Goal: Information Seeking & Learning: Understand process/instructions

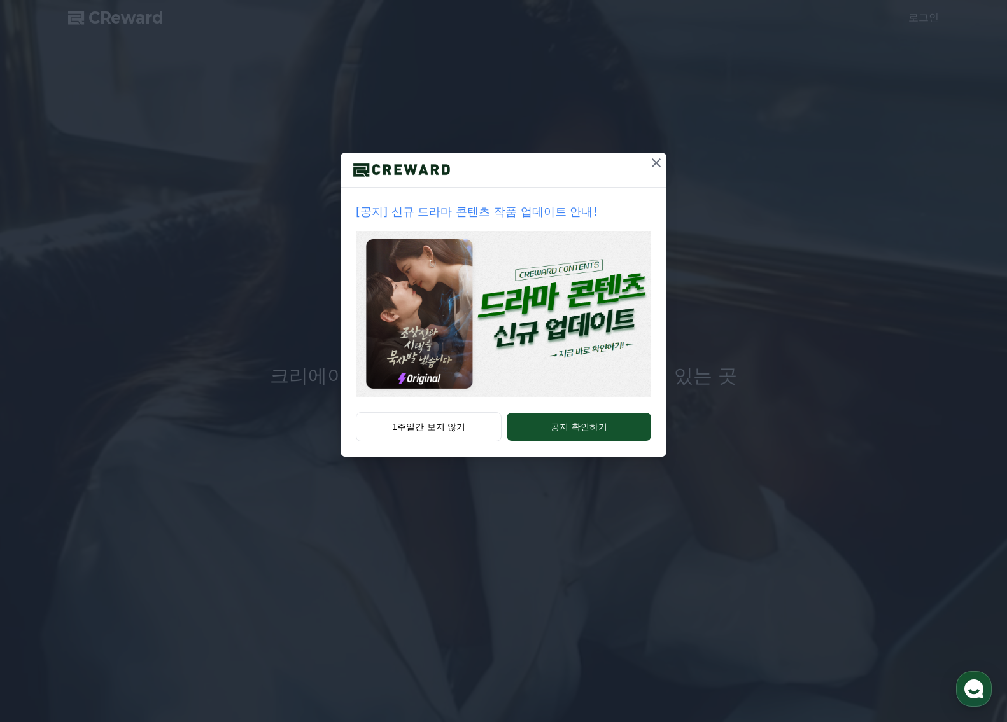
click at [663, 160] on icon at bounding box center [656, 162] width 15 height 15
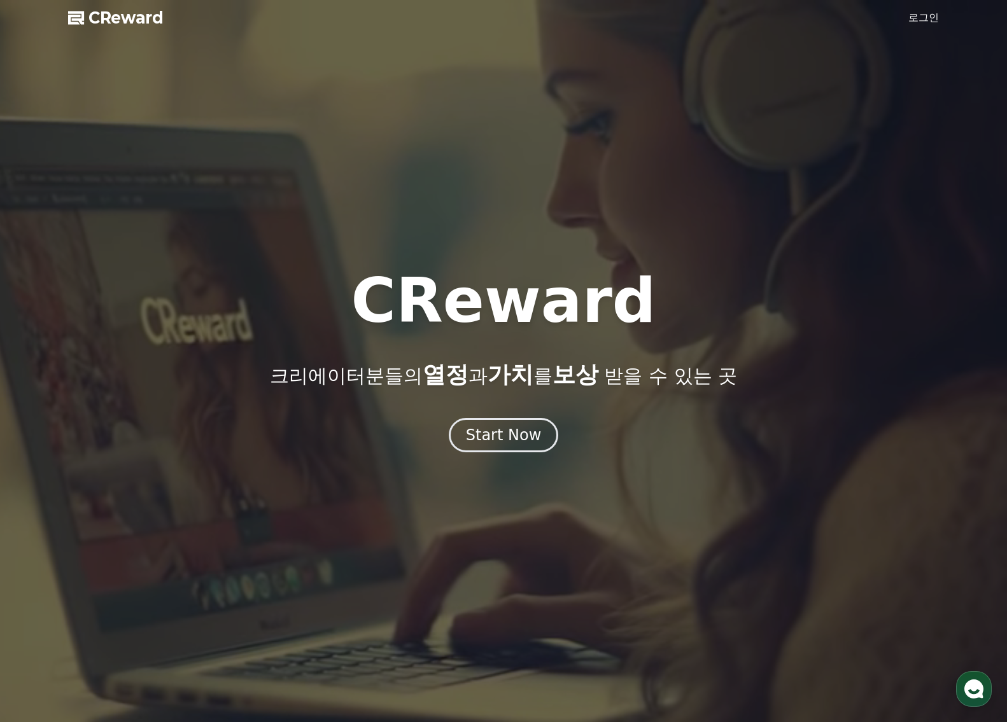
click at [911, 19] on link "로그인" at bounding box center [923, 17] width 31 height 15
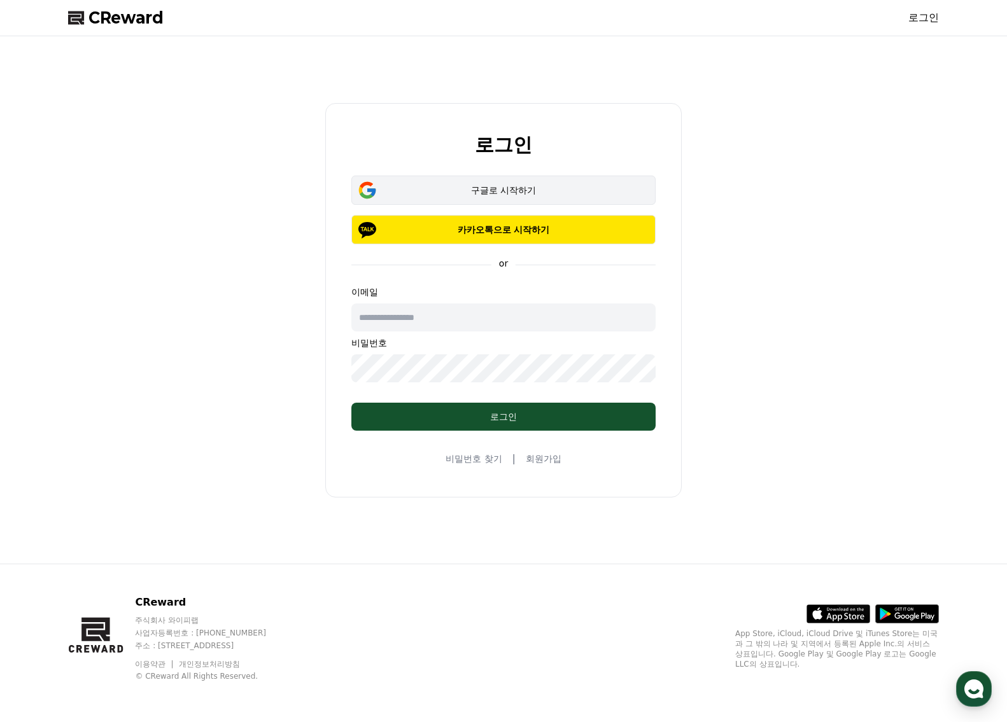
click at [533, 184] on div "구글로 시작하기" at bounding box center [503, 190] width 267 height 13
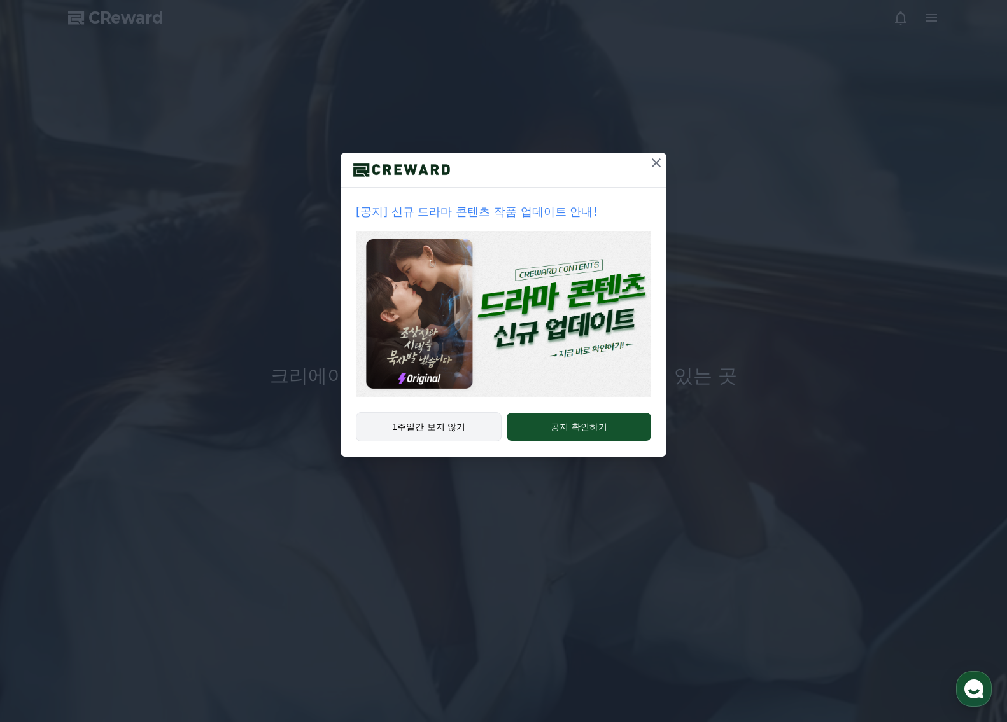
click at [430, 432] on button "1주일간 보지 않기" at bounding box center [429, 426] width 146 height 29
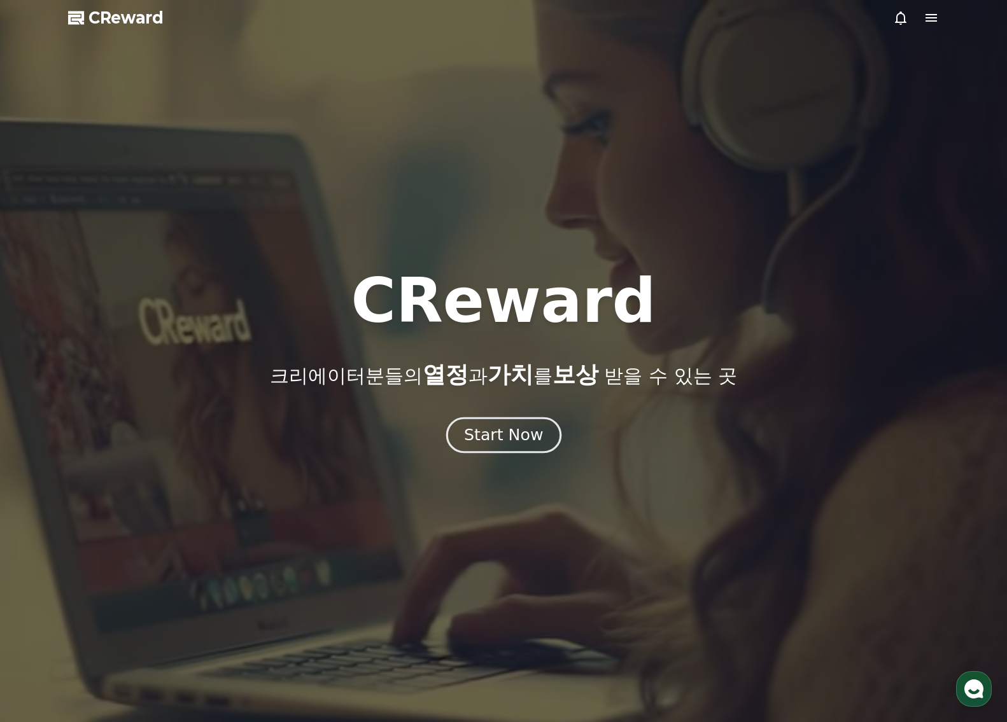
click at [475, 433] on div "Start Now" at bounding box center [503, 435] width 79 height 22
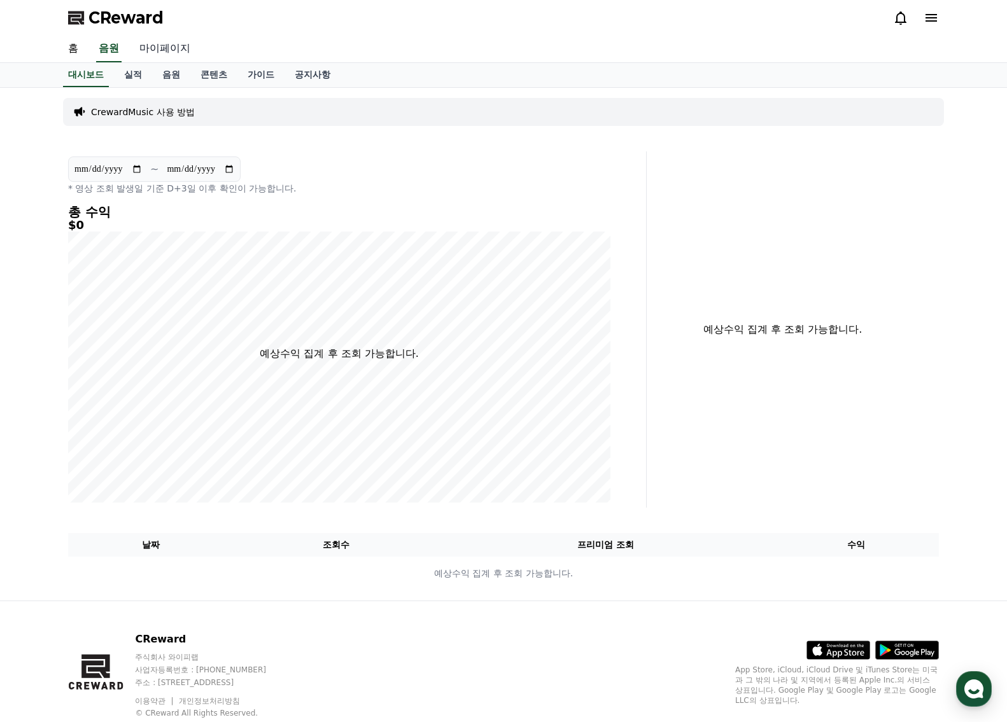
click at [160, 52] on link "마이페이지" at bounding box center [164, 49] width 71 height 27
select select "**********"
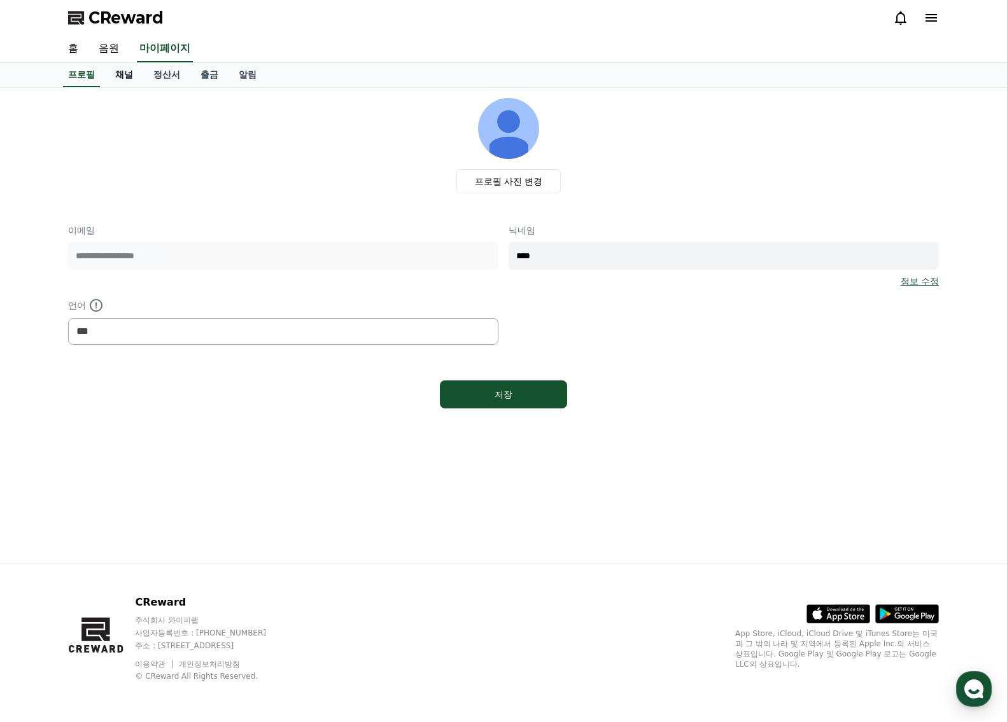
click at [134, 80] on link "채널" at bounding box center [124, 75] width 38 height 24
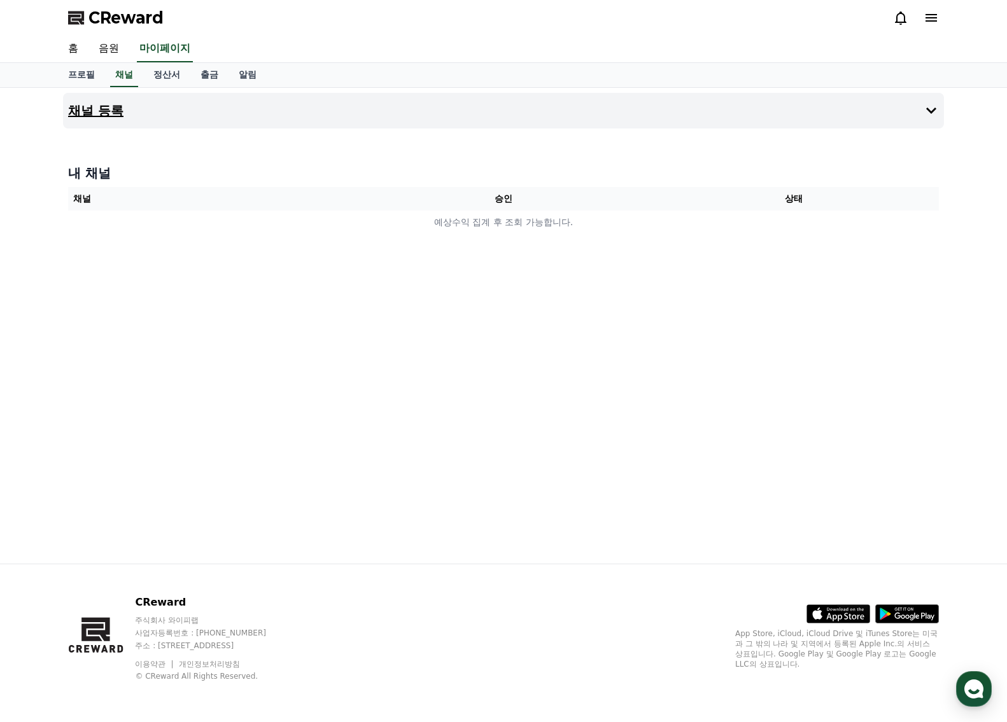
click at [209, 113] on button "채널 등록" at bounding box center [503, 111] width 881 height 36
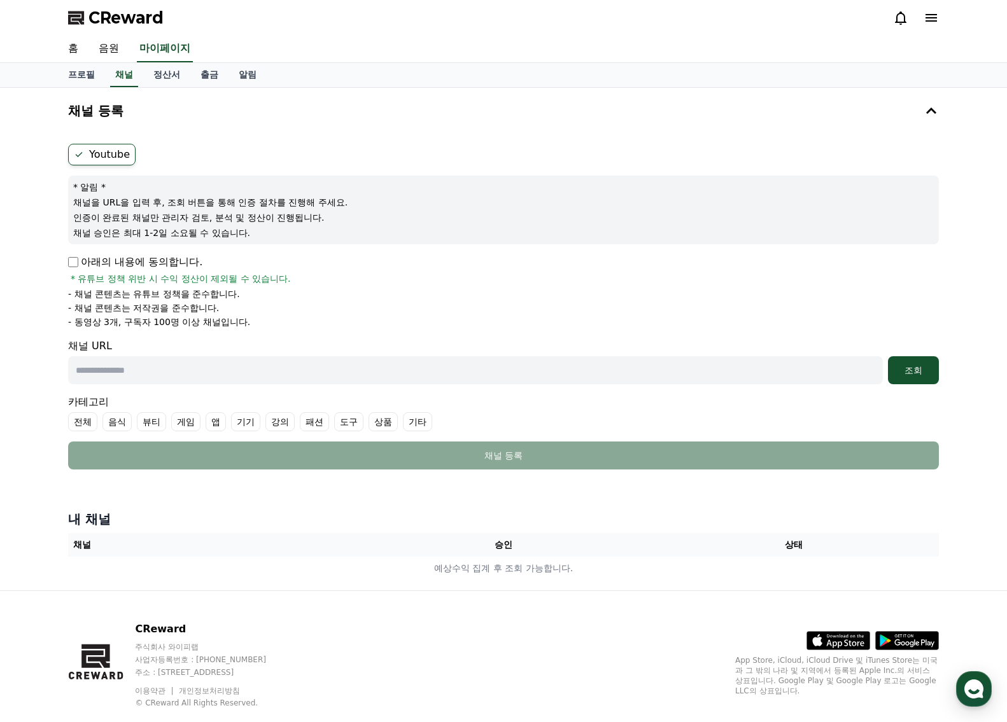
drag, startPoint x: 83, startPoint y: 205, endPoint x: 335, endPoint y: 219, distance: 252.4
click at [333, 218] on div "* 알림 * 채널을 URL을 입력 후, 조회 버튼을 통해 인증 절차를 진행해 주세요. 인증이 완료된 채널만 관리자 검토, 분석 및 정산이 진행…" at bounding box center [503, 210] width 871 height 69
click at [337, 219] on p "인증이 완료된 채널만 관리자 검토, 분석 및 정산이 진행됩니다." at bounding box center [503, 217] width 860 height 13
drag, startPoint x: 314, startPoint y: 232, endPoint x: 81, endPoint y: 195, distance: 235.8
click at [99, 193] on div "* 알림 * 채널을 URL을 입력 후, 조회 버튼을 통해 인증 절차를 진행해 주세요. 인증이 완료된 채널만 관리자 검토, 분석 및 정산이 진행…" at bounding box center [503, 210] width 871 height 69
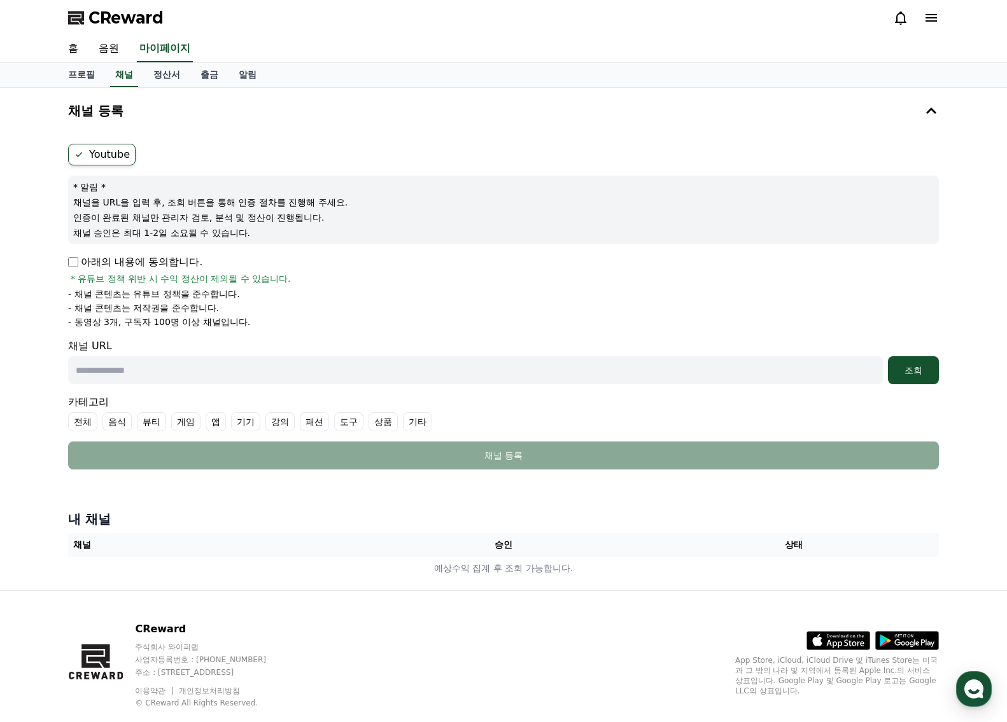
click at [81, 195] on div "* 알림 * 채널을 URL을 입력 후, 조회 버튼을 통해 인증 절차를 진행해 주세요. 인증이 완료된 채널만 관리자 검토, 분석 및 정산이 진행…" at bounding box center [503, 210] width 871 height 69
drag, startPoint x: 81, startPoint y: 281, endPoint x: 345, endPoint y: 318, distance: 266.7
click at [345, 318] on div "아래의 내용에 동의합니다. * 유튜브 정책 위반 시 수익 정산이 제외될 수 있습니다. - 채널 콘텐츠는 유튜브 정책을 준수합니다. - 채널 콘…" at bounding box center [503, 292] width 871 height 74
click at [345, 318] on li "- 동영상 3개, 구독자 100명 이상 채널입니다." at bounding box center [503, 322] width 871 height 13
drag, startPoint x: 109, startPoint y: 293, endPoint x: 332, endPoint y: 303, distance: 223.0
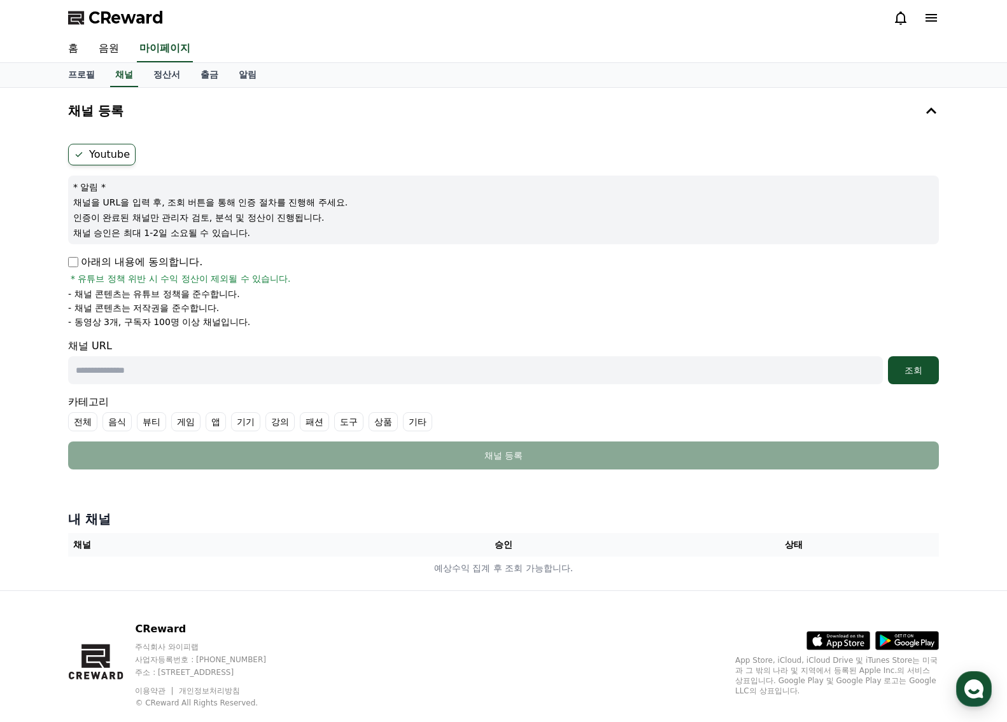
click at [332, 303] on ul "- 채널 콘텐츠는 유튜브 정책을 준수합니다. - 채널 콘텐츠는 저작권을 준수합니다. - 동영상 3개, 구독자 100명 이상 채널입니다." at bounding box center [503, 308] width 871 height 41
click at [332, 304] on li "- 채널 콘텐츠는 저작권을 준수합니다." at bounding box center [503, 308] width 871 height 13
drag, startPoint x: 68, startPoint y: 325, endPoint x: 335, endPoint y: 327, distance: 267.3
click at [335, 327] on li "- 동영상 3개, 구독자 100명 이상 채널입니다." at bounding box center [503, 322] width 871 height 13
click at [336, 327] on li "- 동영상 3개, 구독자 100명 이상 채널입니다." at bounding box center [503, 322] width 871 height 13
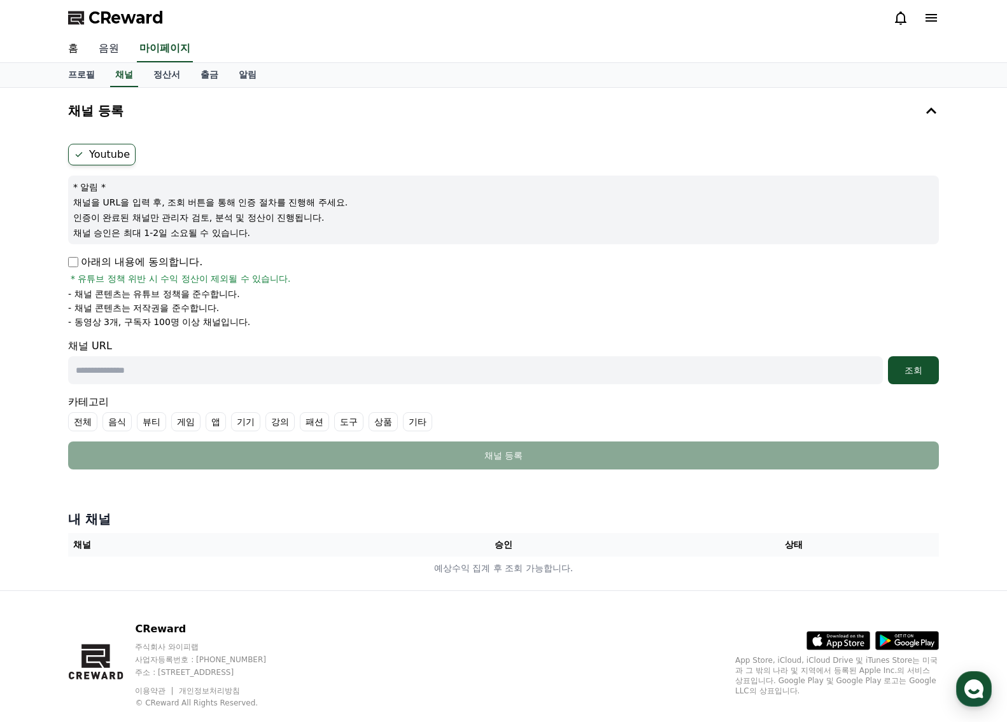
click at [118, 50] on link "음원" at bounding box center [108, 49] width 41 height 27
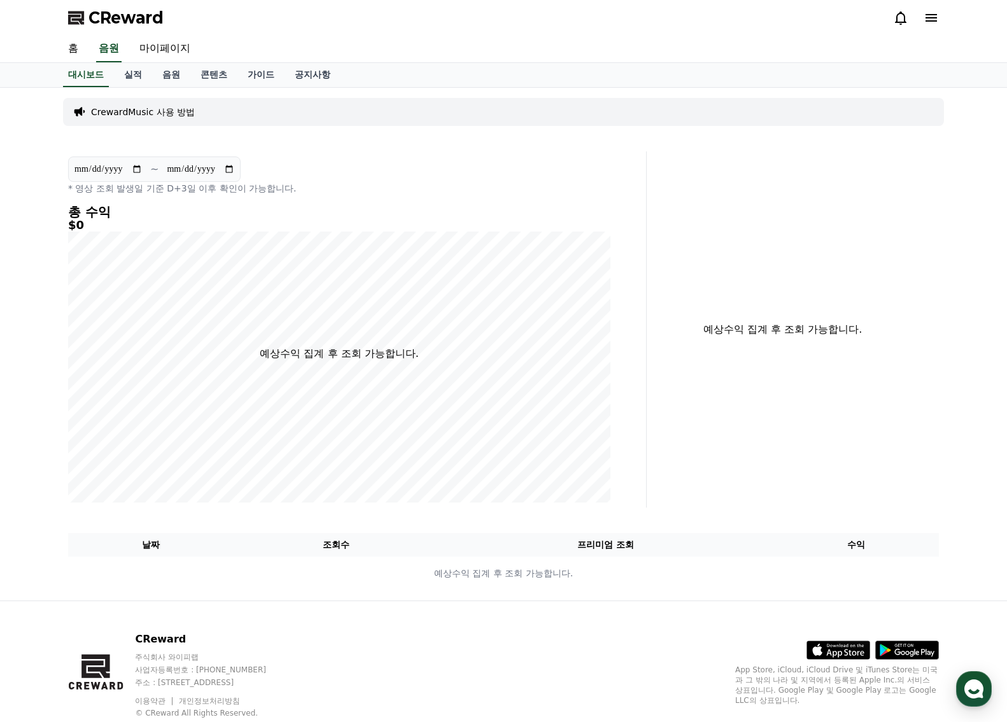
click at [207, 109] on div "CrewardMusic 사용 방법" at bounding box center [503, 112] width 881 height 28
click at [179, 118] on p "CrewardMusic 사용 방법" at bounding box center [143, 112] width 104 height 13
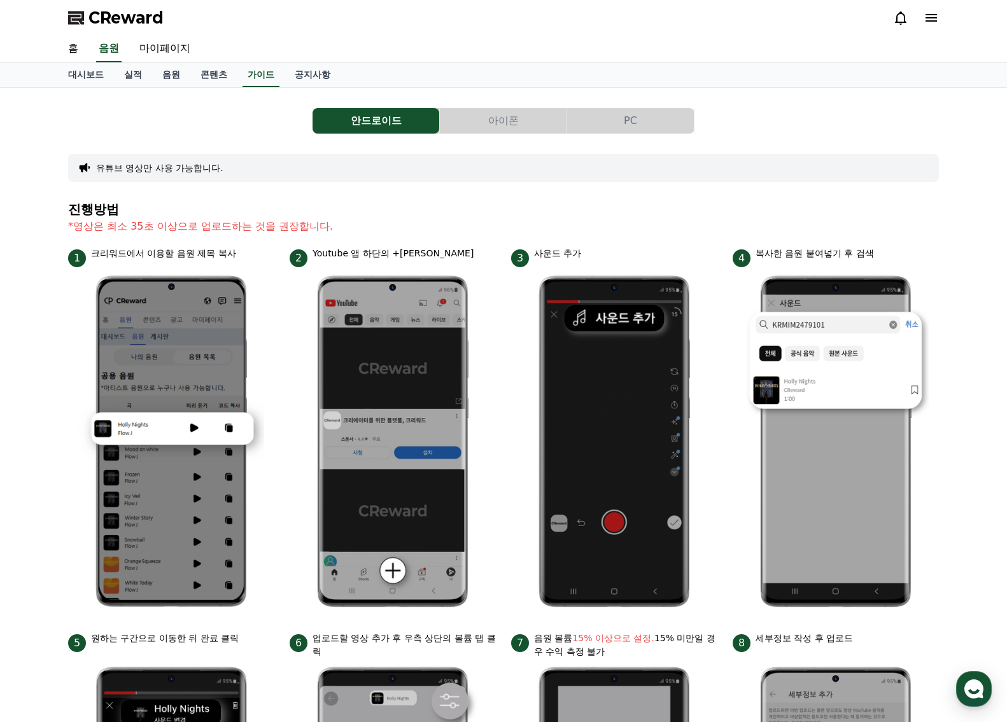
click at [636, 124] on button "PC" at bounding box center [630, 120] width 127 height 25
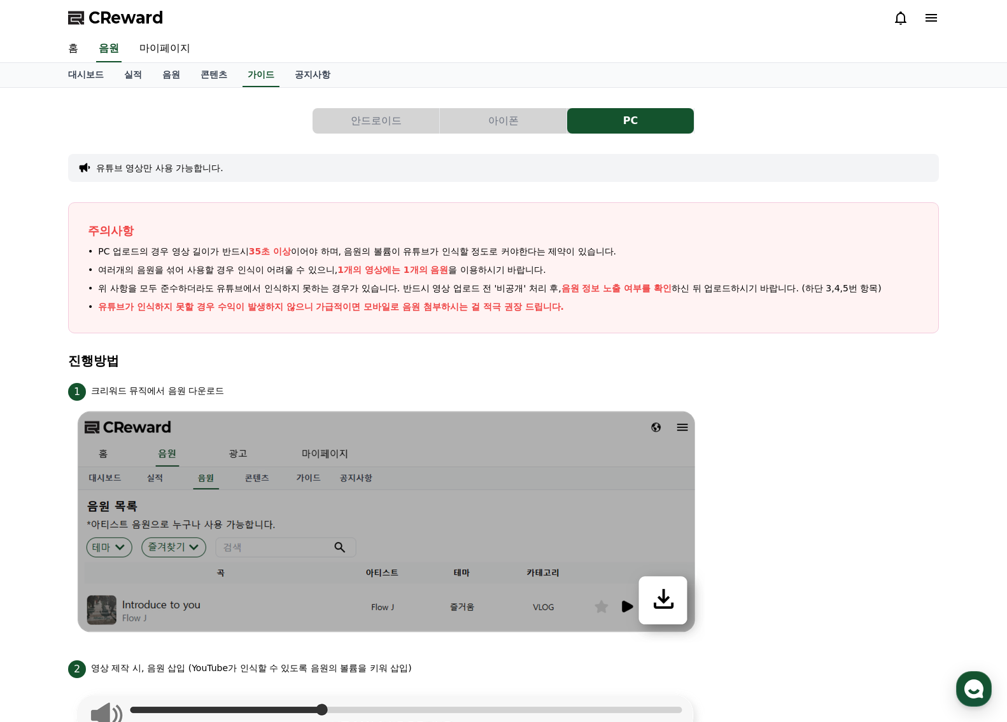
drag, startPoint x: 148, startPoint y: 254, endPoint x: 778, endPoint y: 297, distance: 631.6
click at [777, 297] on ul "PC 업로드의 경우 영상 길이가 반드시 35초 이상 이어야 하며, 음원의 볼륨이 유튜브가 인식할 정도로 커야한다는 제약이 있습니다. 여러개의 …" at bounding box center [503, 279] width 831 height 69
click at [778, 297] on ul "PC 업로드의 경우 영상 길이가 반드시 35초 이상 이어야 하며, 음원의 볼륨이 유튜브가 인식할 정도로 커야한다는 제약이 있습니다. 여러개의 …" at bounding box center [503, 279] width 831 height 69
drag, startPoint x: 710, startPoint y: 319, endPoint x: 239, endPoint y: 222, distance: 481.4
click at [239, 222] on div "주의사항 PC 업로드의 경우 영상 길이가 반드시 35초 이상 이어야 하며, 음원의 볼륨이 유튜브가 인식할 정도로 커야한다는 제약이 있습니다. …" at bounding box center [503, 267] width 871 height 131
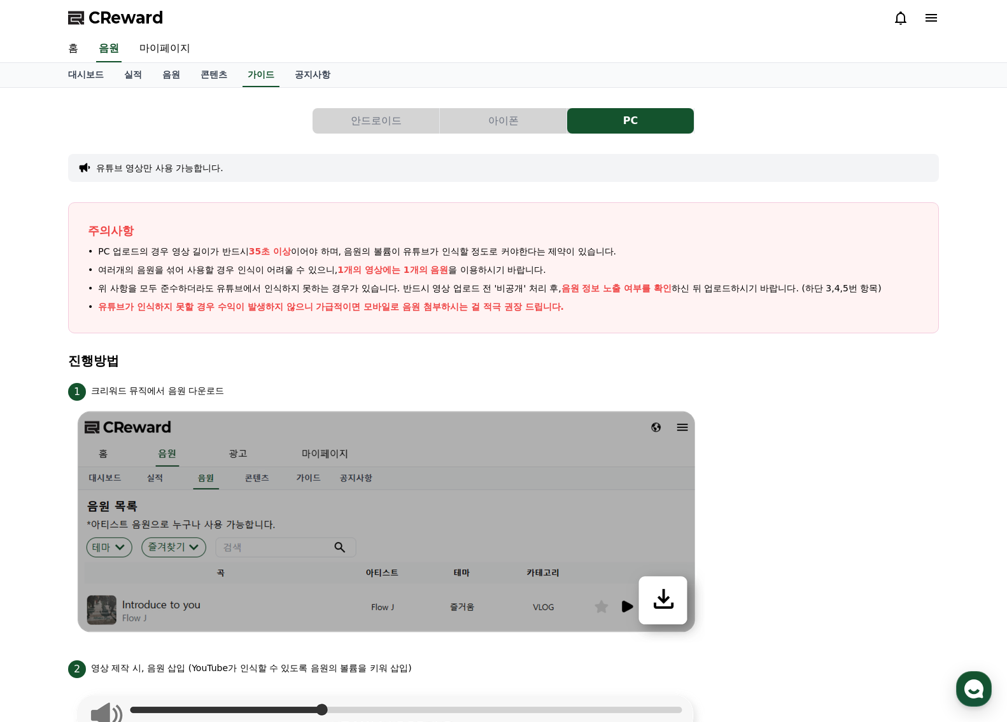
click at [235, 228] on p "주의사항" at bounding box center [503, 231] width 831 height 18
drag, startPoint x: 136, startPoint y: 244, endPoint x: 598, endPoint y: 294, distance: 464.8
click at [598, 293] on div "주의사항 PC 업로드의 경우 영상 길이가 반드시 35초 이상 이어야 하며, 음원의 볼륨이 유튜브가 인식할 정도로 커야한다는 제약이 있습니다. …" at bounding box center [503, 267] width 871 height 131
click at [638, 307] on li "유튜브가 인식하지 못할 경우 수익이 발생하지 않으니 가급적이면 모바일로 음원 첨부하시는 걸 적극 권장 드립니다." at bounding box center [503, 306] width 831 height 13
drag, startPoint x: 123, startPoint y: 267, endPoint x: 729, endPoint y: 309, distance: 608.0
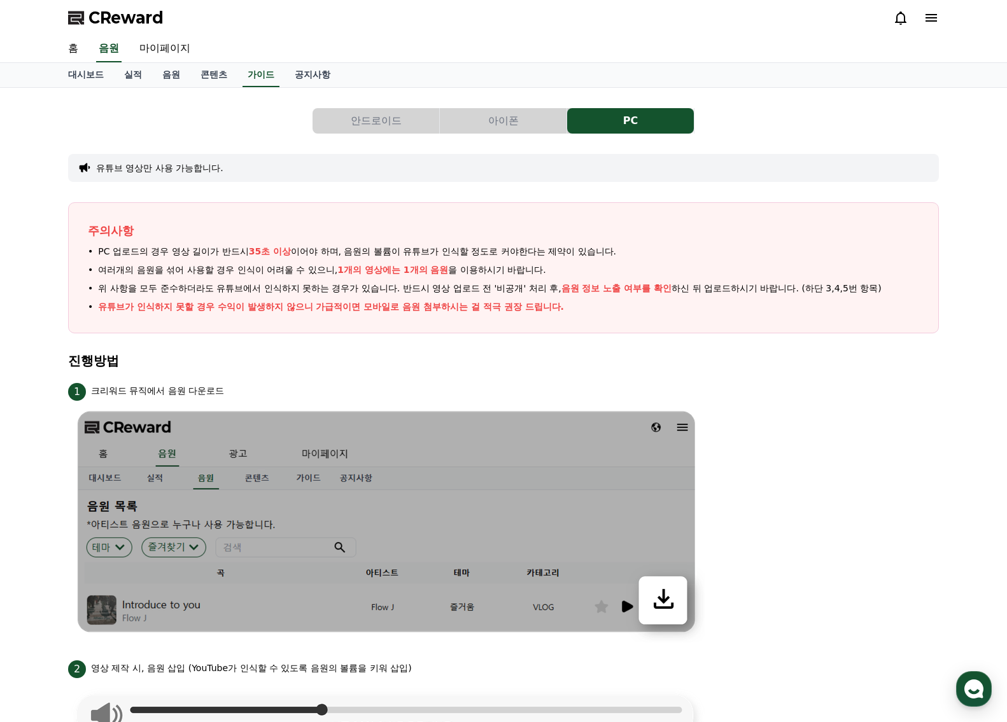
click at [729, 309] on ul "PC 업로드의 경우 영상 길이가 반드시 35초 이상 이어야 하며, 음원의 볼륨이 유튜브가 인식할 정도로 커야한다는 제약이 있습니다. 여러개의 …" at bounding box center [503, 279] width 831 height 69
click at [729, 311] on li "유튜브가 인식하지 못할 경우 수익이 발생하지 않으니 가급적이면 모바일로 음원 첨부하시는 걸 적극 권장 드립니다." at bounding box center [503, 306] width 831 height 13
click at [727, 315] on div "주의사항 PC 업로드의 경우 영상 길이가 반드시 35초 이상 이어야 하며, 음원의 볼륨이 유튜브가 인식할 정도로 커야한다는 제약이 있습니다. …" at bounding box center [503, 267] width 871 height 131
drag, startPoint x: 167, startPoint y: 286, endPoint x: 718, endPoint y: 314, distance: 551.9
click at [718, 314] on div "주의사항 PC 업로드의 경우 영상 길이가 반드시 35초 이상 이어야 하며, 음원의 볼륨이 유튜브가 인식할 정도로 커야한다는 제약이 있습니다. …" at bounding box center [503, 267] width 871 height 131
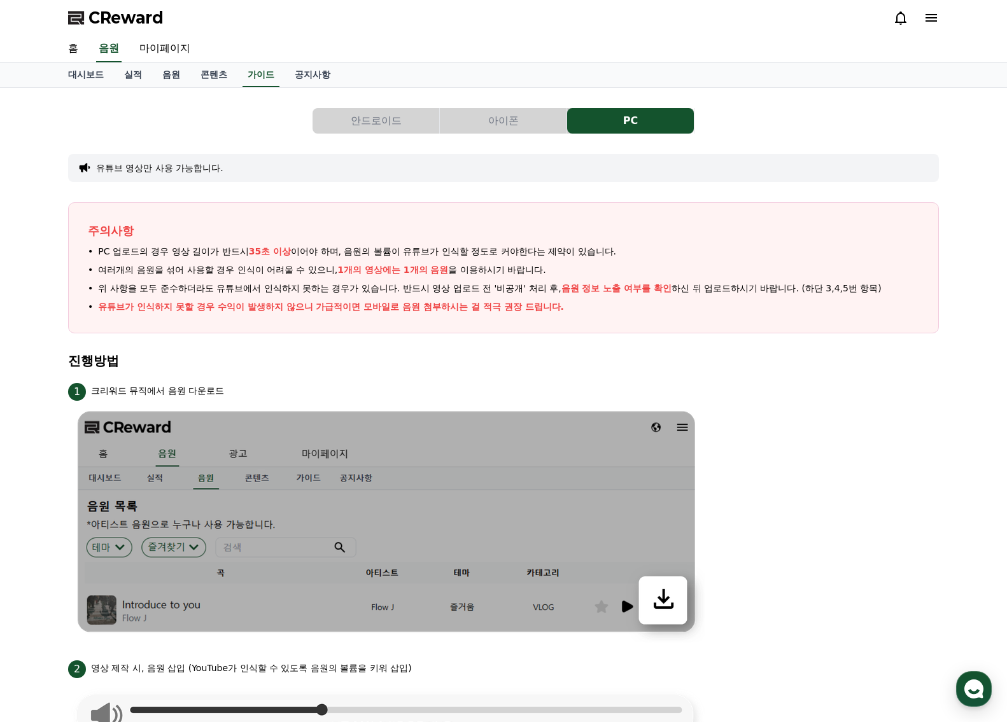
click at [719, 314] on div "주의사항 PC 업로드의 경우 영상 길이가 반드시 35초 이상 이어야 하며, 음원의 볼륨이 유튜브가 인식할 정도로 커야한다는 제약이 있습니다. …" at bounding box center [503, 267] width 871 height 131
drag, startPoint x: 437, startPoint y: 292, endPoint x: 654, endPoint y: 312, distance: 218.6
click at [654, 312] on ul "PC 업로드의 경우 영상 길이가 반드시 35초 이상 이어야 하며, 음원의 볼륨이 유튜브가 인식할 정도로 커야한다는 제약이 있습니다. 여러개의 …" at bounding box center [503, 279] width 831 height 69
click at [656, 312] on li "유튜브가 인식하지 못할 경우 수익이 발생하지 않으니 가급적이면 모바일로 음원 첨부하시는 걸 적극 권장 드립니다." at bounding box center [503, 306] width 831 height 13
drag, startPoint x: 754, startPoint y: 280, endPoint x: 892, endPoint y: 296, distance: 138.4
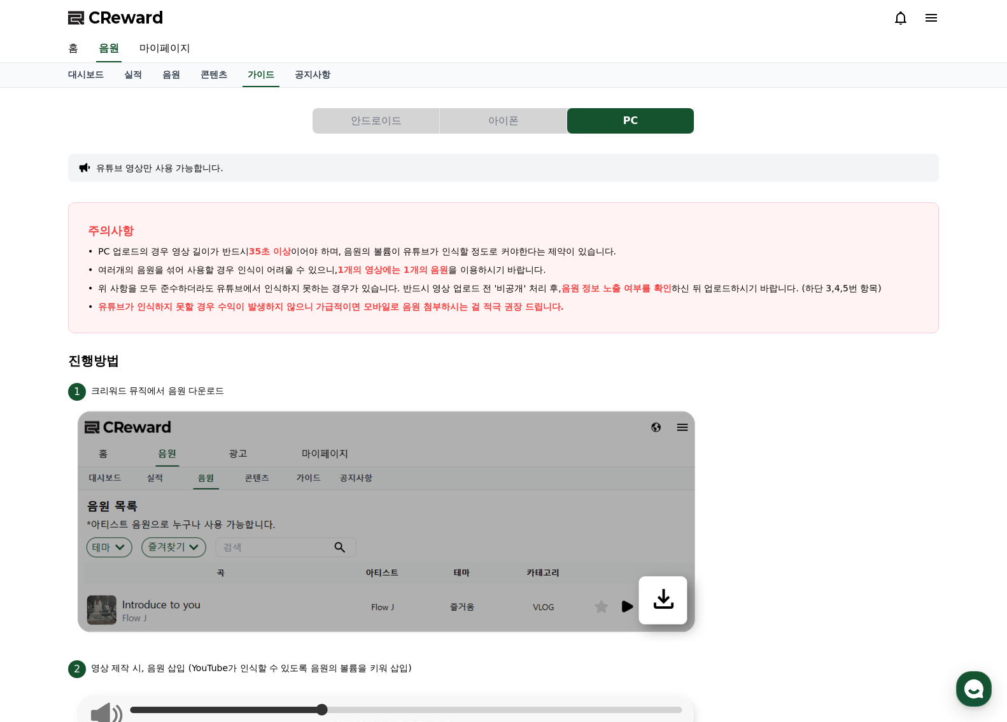
click at [892, 296] on ul "PC 업로드의 경우 영상 길이가 반드시 35초 이상 이어야 하며, 음원의 볼륨이 유튜브가 인식할 정도로 커야한다는 제약이 있습니다. 여러개의 …" at bounding box center [503, 279] width 831 height 69
click at [892, 297] on ul "PC 업로드의 경우 영상 길이가 반드시 35초 이상 이어야 하며, 음원의 볼륨이 유튜브가 인식할 정도로 커야한다는 제약이 있습니다. 여러개의 …" at bounding box center [503, 279] width 831 height 69
click at [468, 117] on button "아이폰" at bounding box center [503, 120] width 127 height 25
